Goal: Task Accomplishment & Management: Complete application form

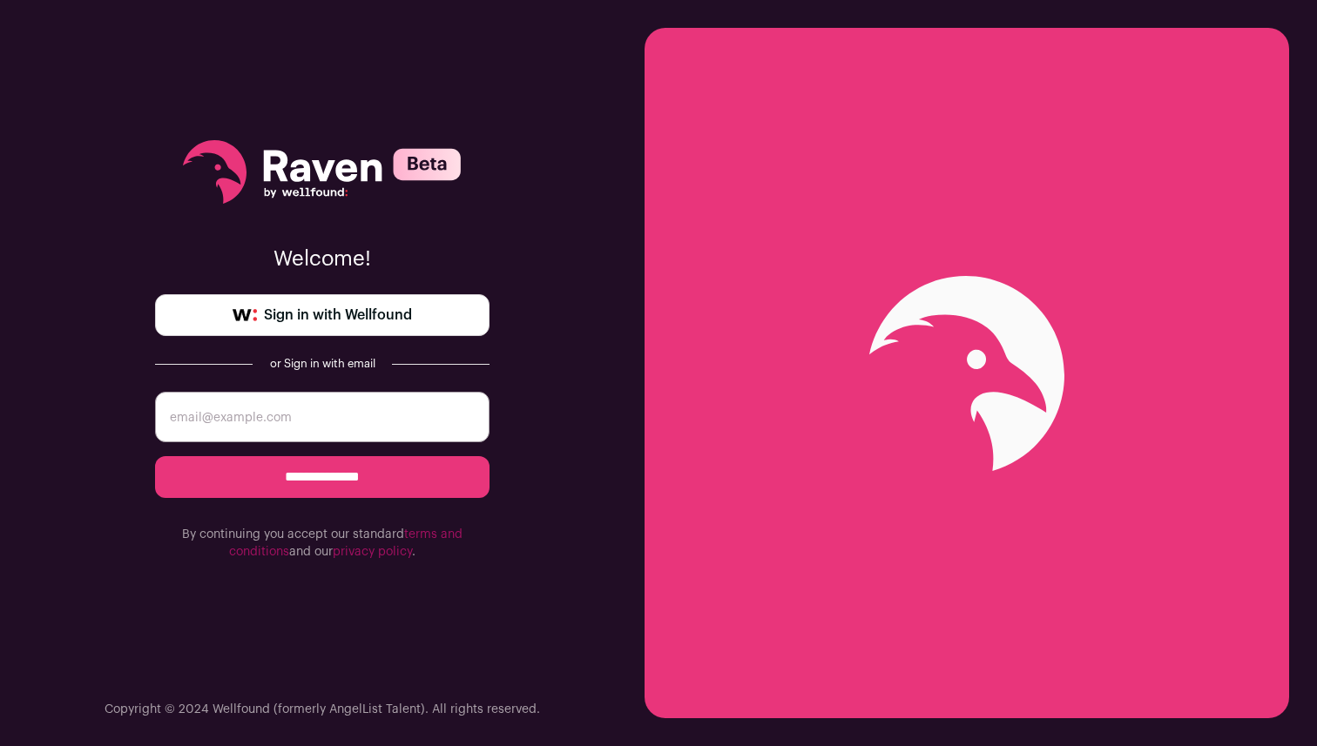
click at [325, 316] on span "Sign in with Wellfound" at bounding box center [338, 315] width 148 height 21
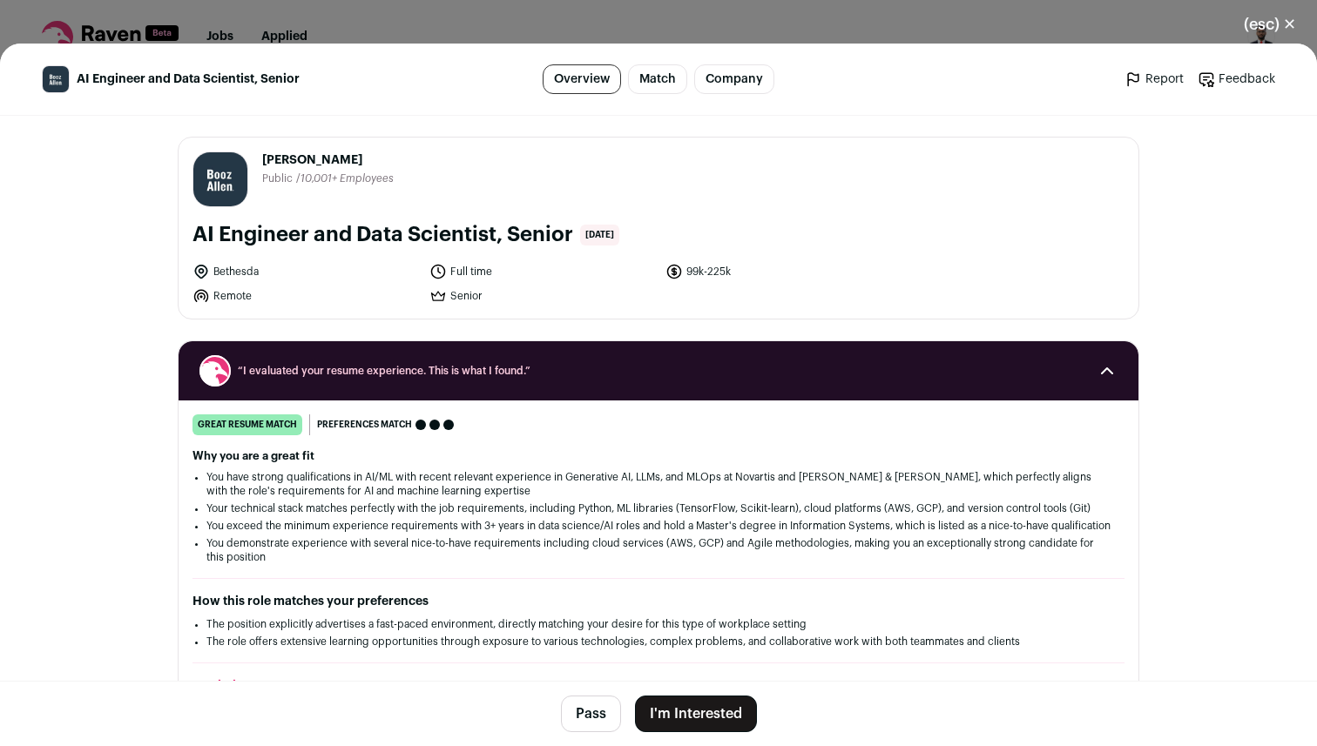
click at [696, 706] on button "I'm Interested" at bounding box center [696, 714] width 122 height 37
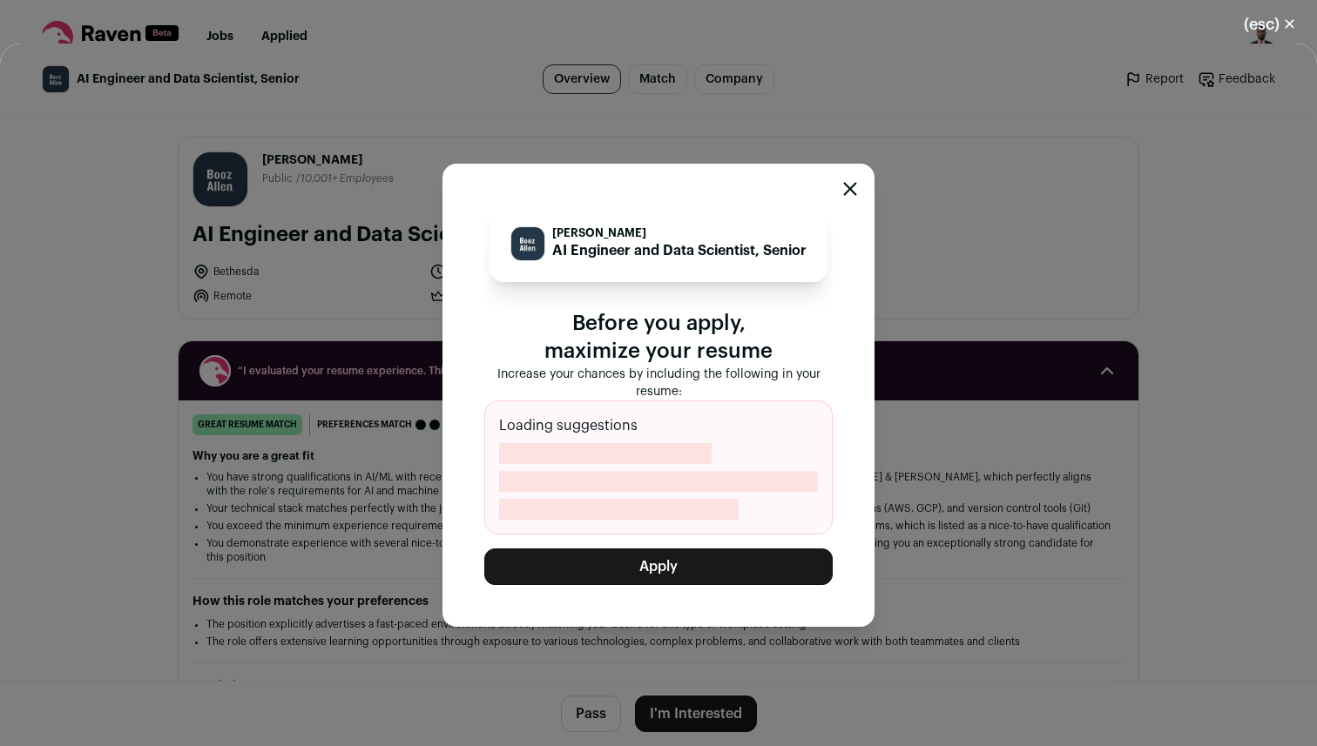
click at [644, 565] on button "Apply" at bounding box center [658, 567] width 348 height 37
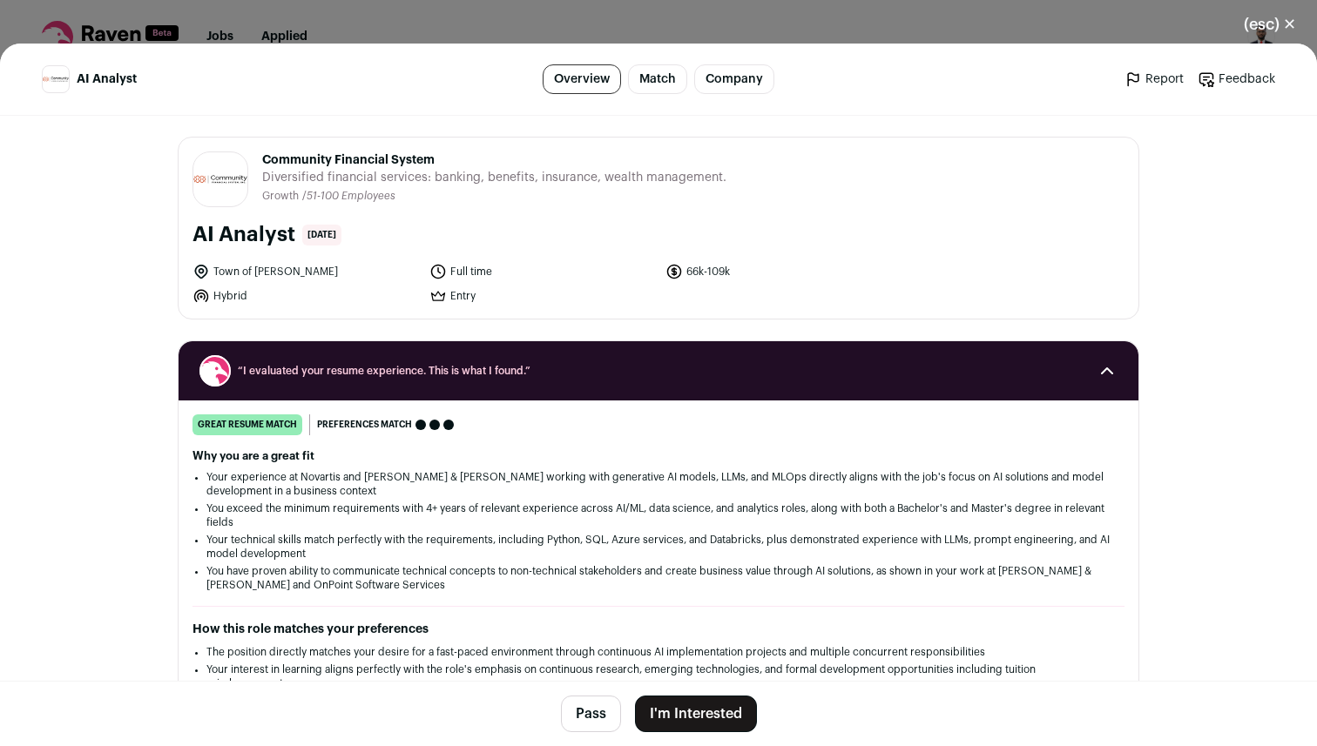
click at [693, 708] on button "I'm Interested" at bounding box center [696, 714] width 122 height 37
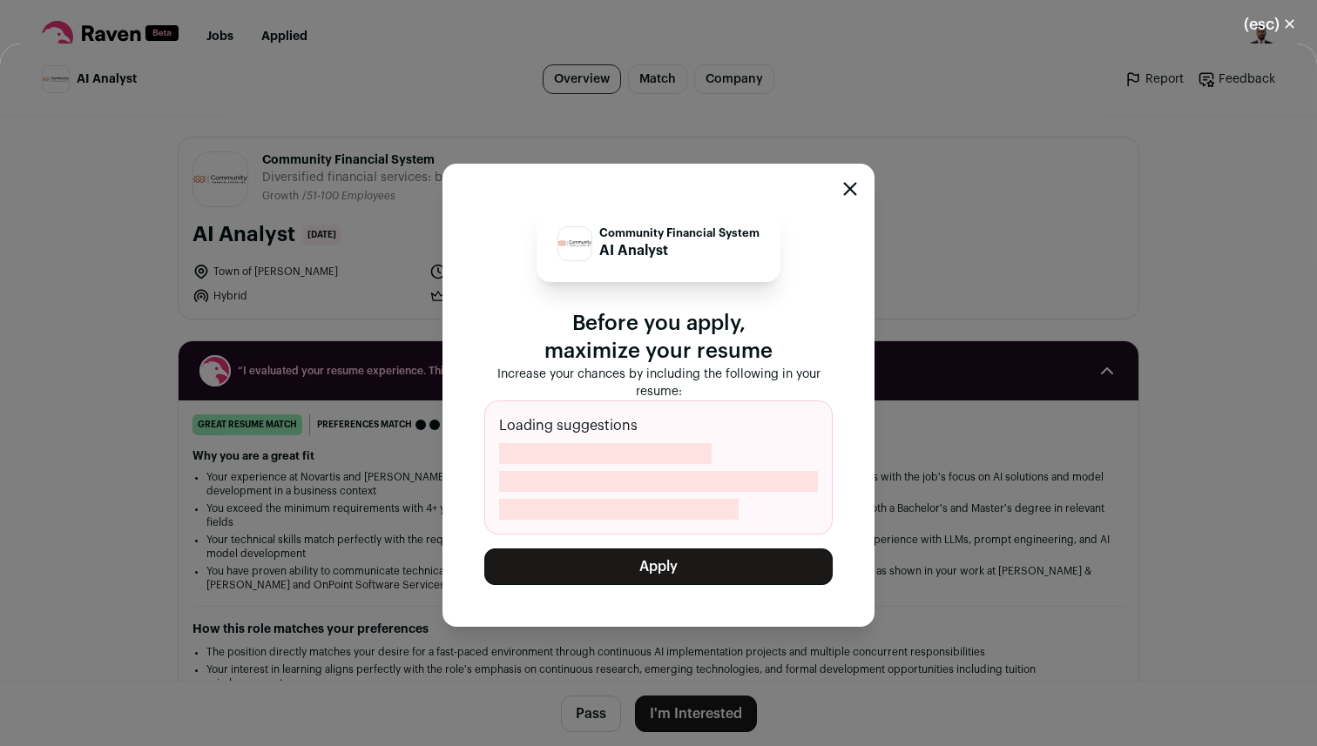
click at [665, 572] on button "Apply" at bounding box center [658, 567] width 348 height 37
